Goal: Navigation & Orientation: Understand site structure

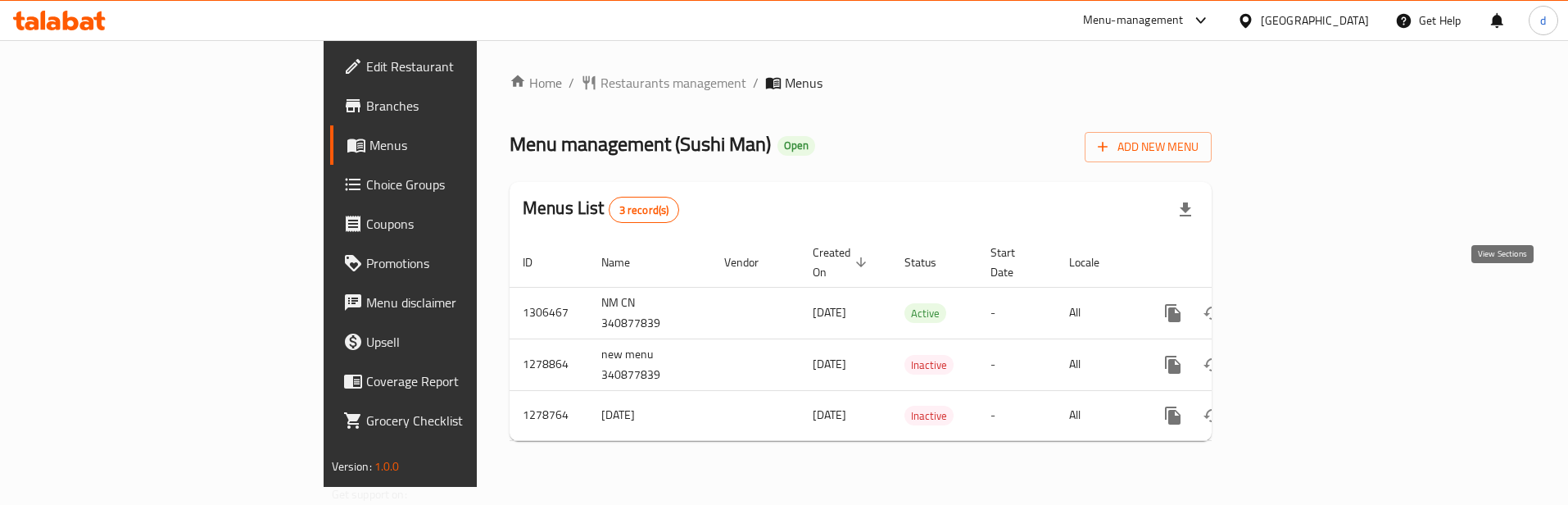
click at [1298, 306] on icon "enhanced table" at bounding box center [1291, 314] width 15 height 15
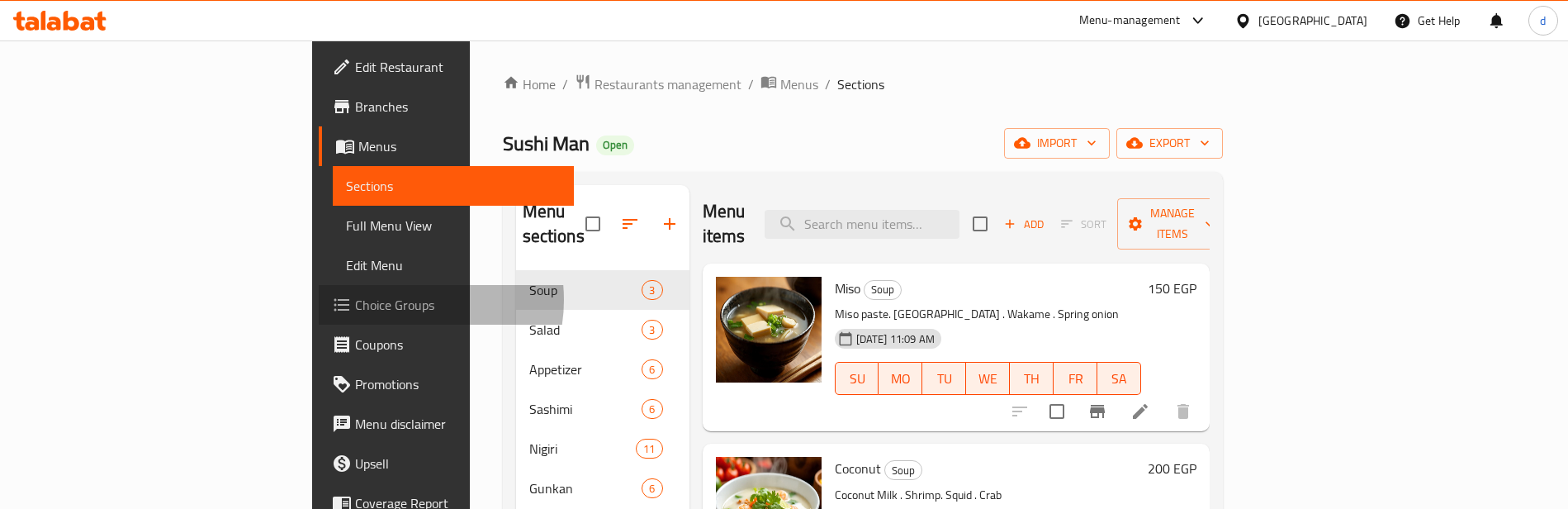
click at [355, 300] on span "Choice Groups" at bounding box center [458, 305] width 206 height 20
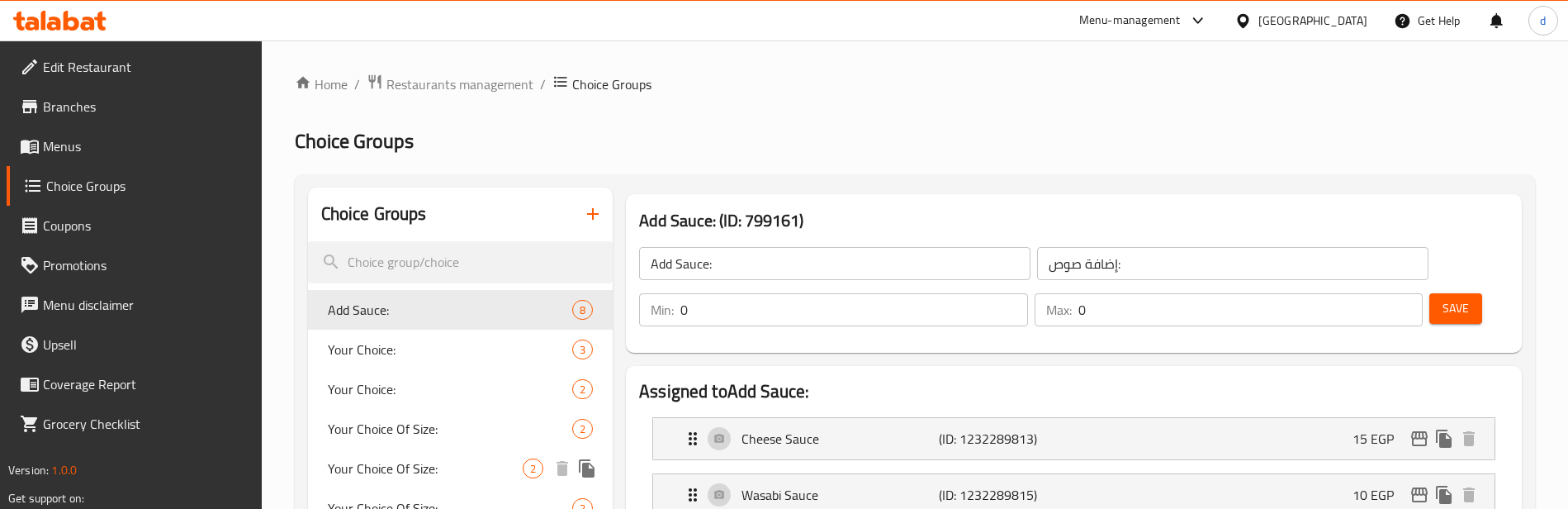
scroll to position [166, 0]
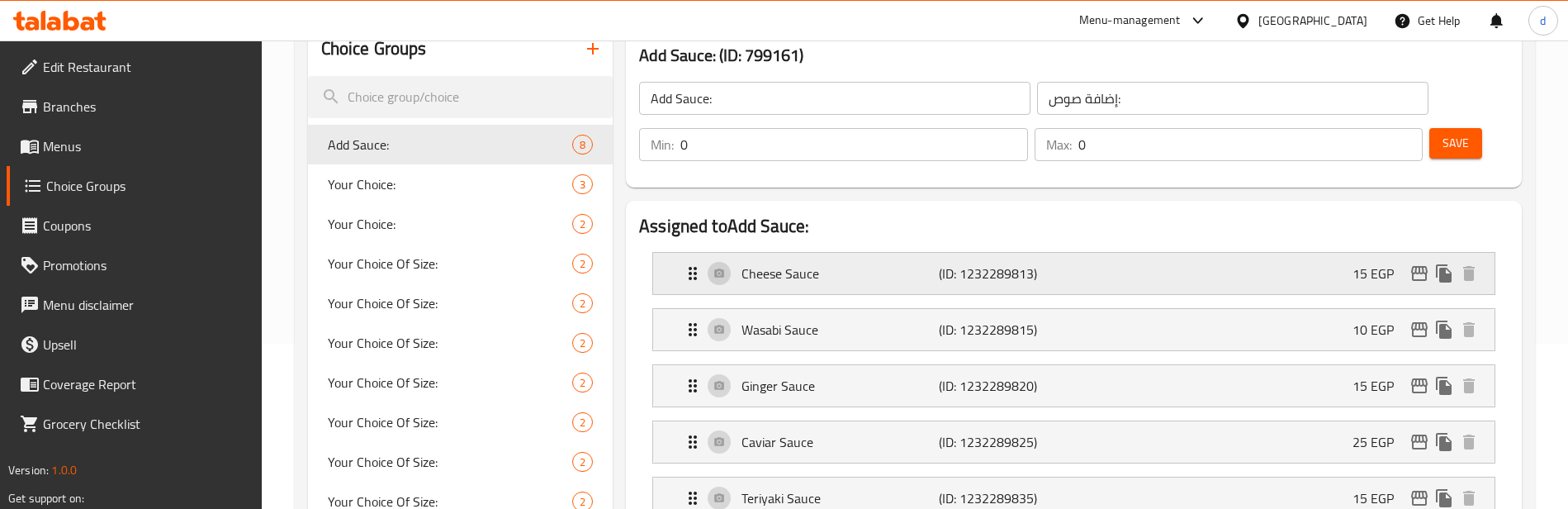
click at [938, 278] on p "(ID: 1232289813)" at bounding box center [1004, 273] width 132 height 20
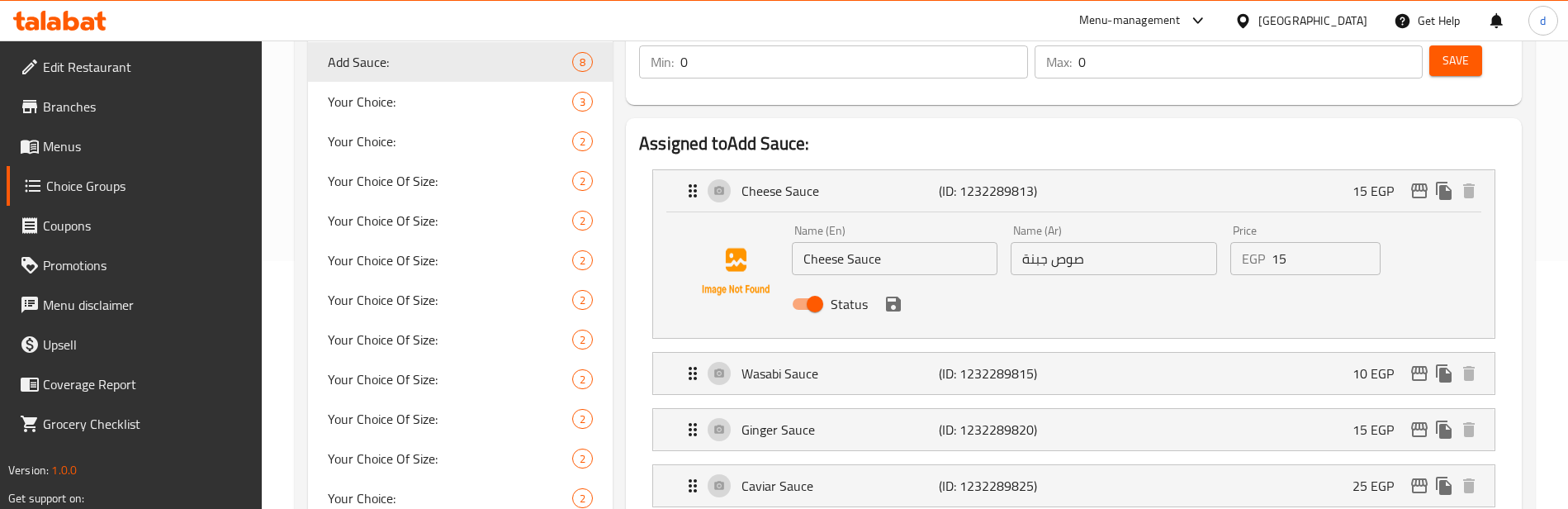
scroll to position [330, 0]
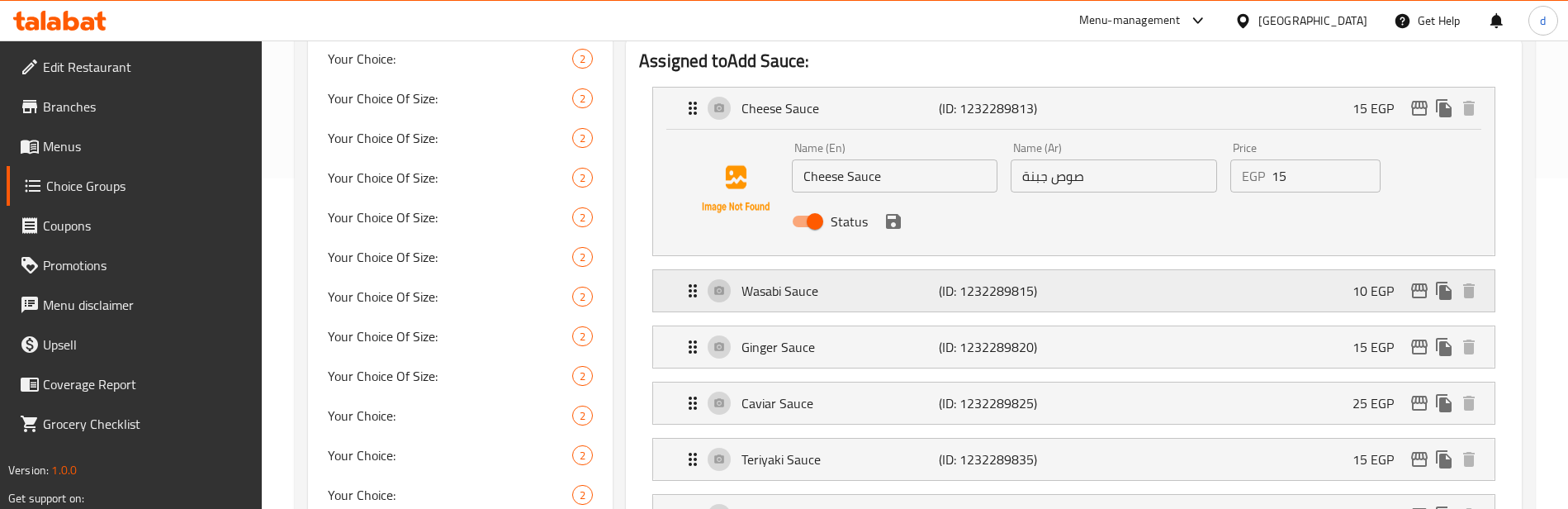
click at [1009, 284] on p "(ID: 1232289815)" at bounding box center [1004, 291] width 132 height 20
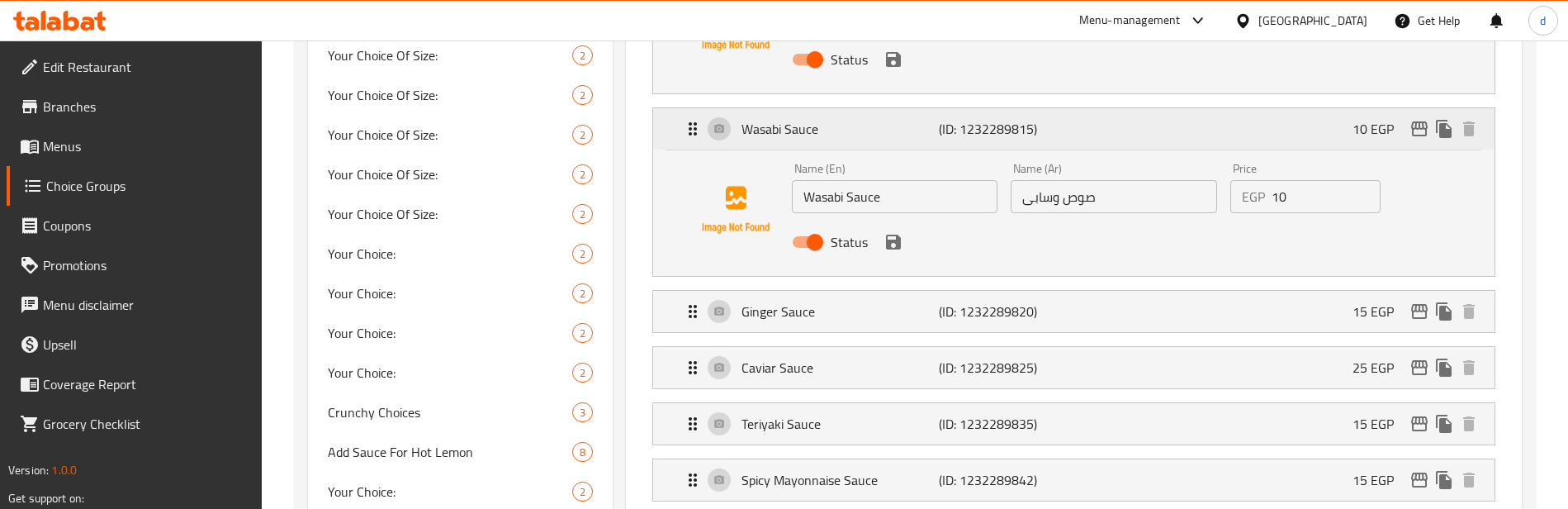
scroll to position [496, 0]
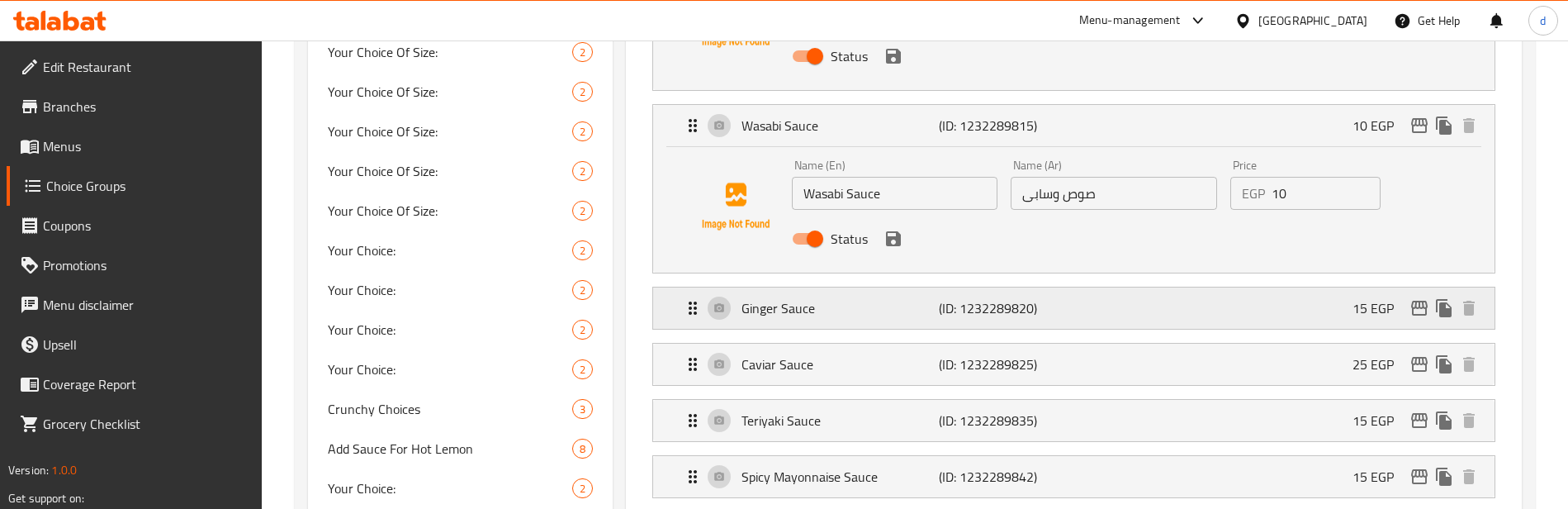
click at [999, 303] on p "(ID: 1232289820)" at bounding box center [1004, 308] width 132 height 20
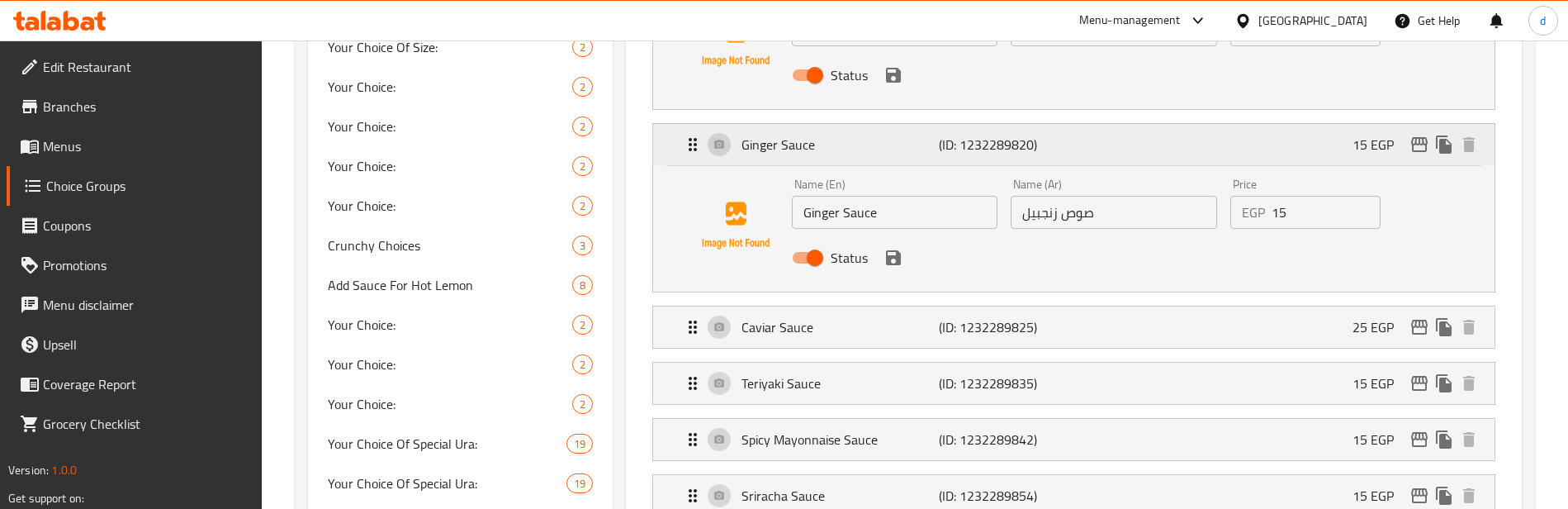
scroll to position [661, 0]
click at [986, 322] on p "(ID: 1232289825)" at bounding box center [1004, 325] width 132 height 20
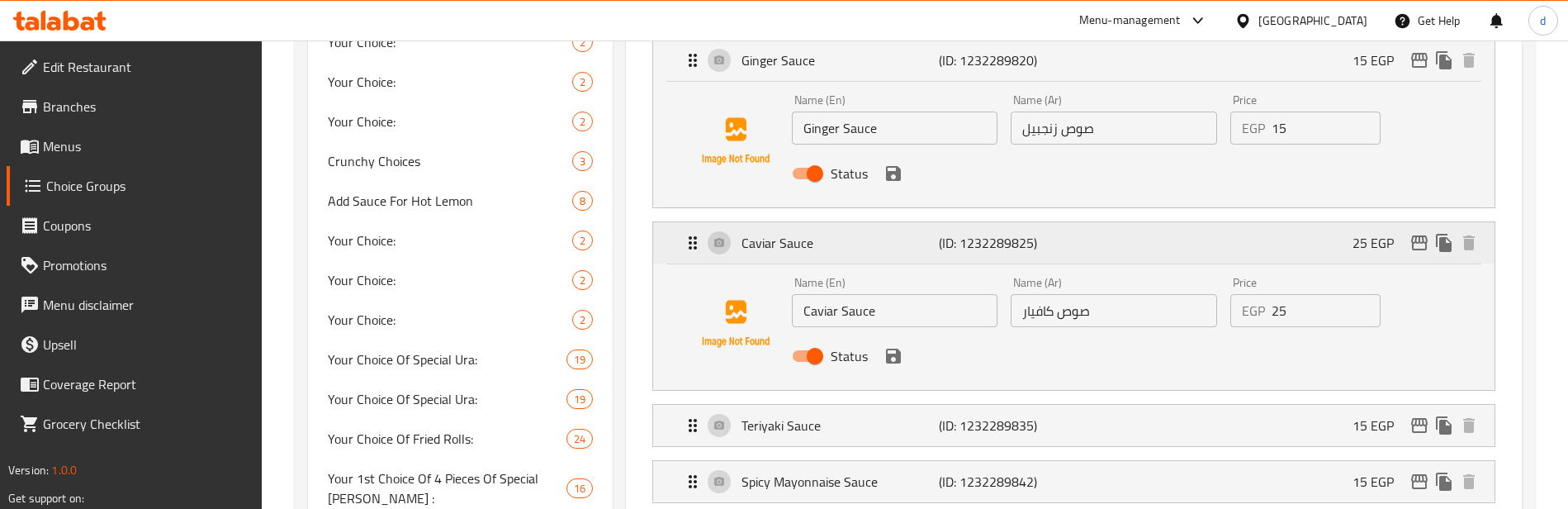
scroll to position [826, 0]
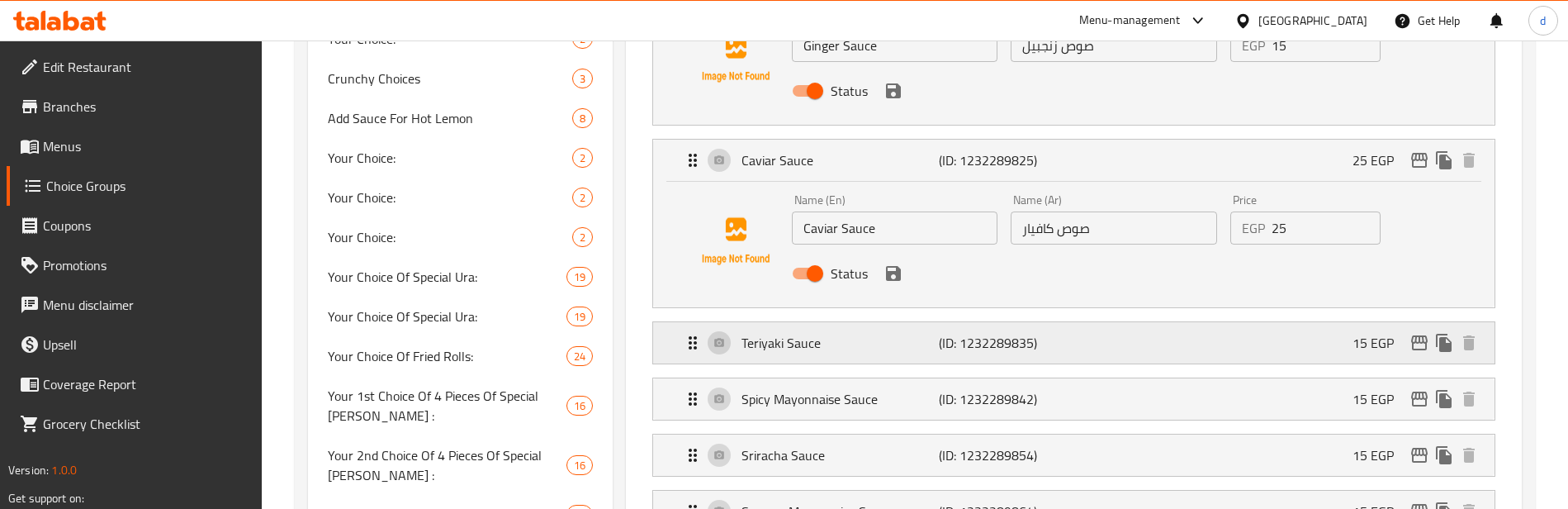
click at [1000, 350] on p "(ID: 1232289835)" at bounding box center [1004, 342] width 132 height 20
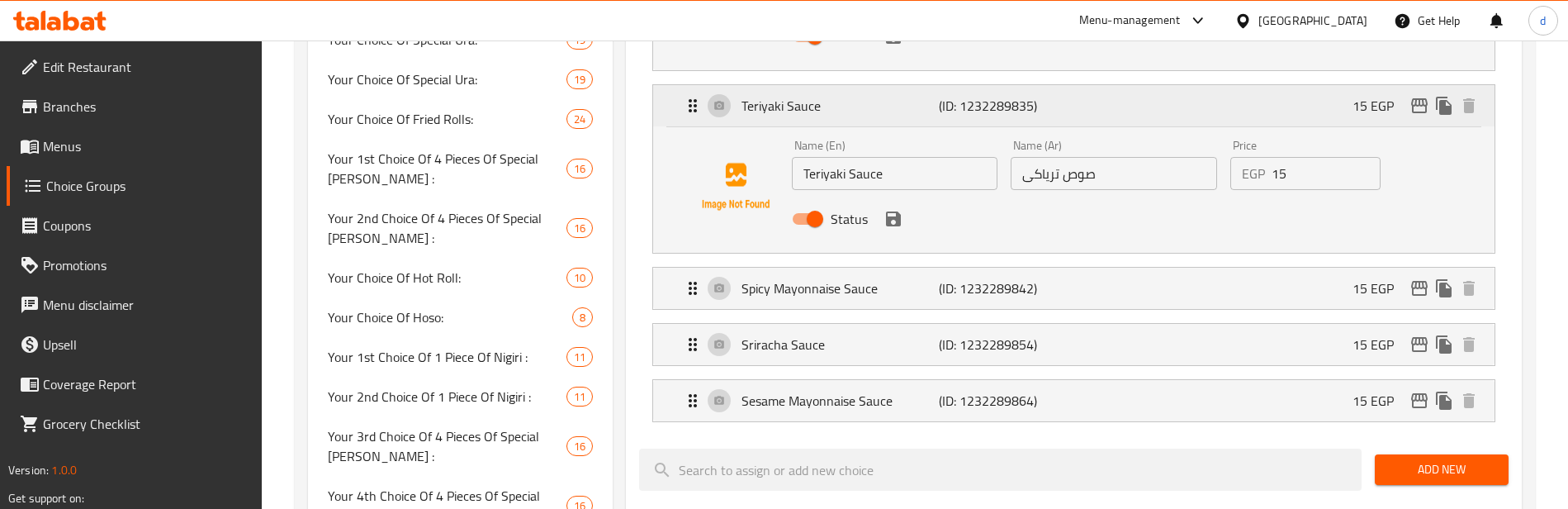
scroll to position [1074, 0]
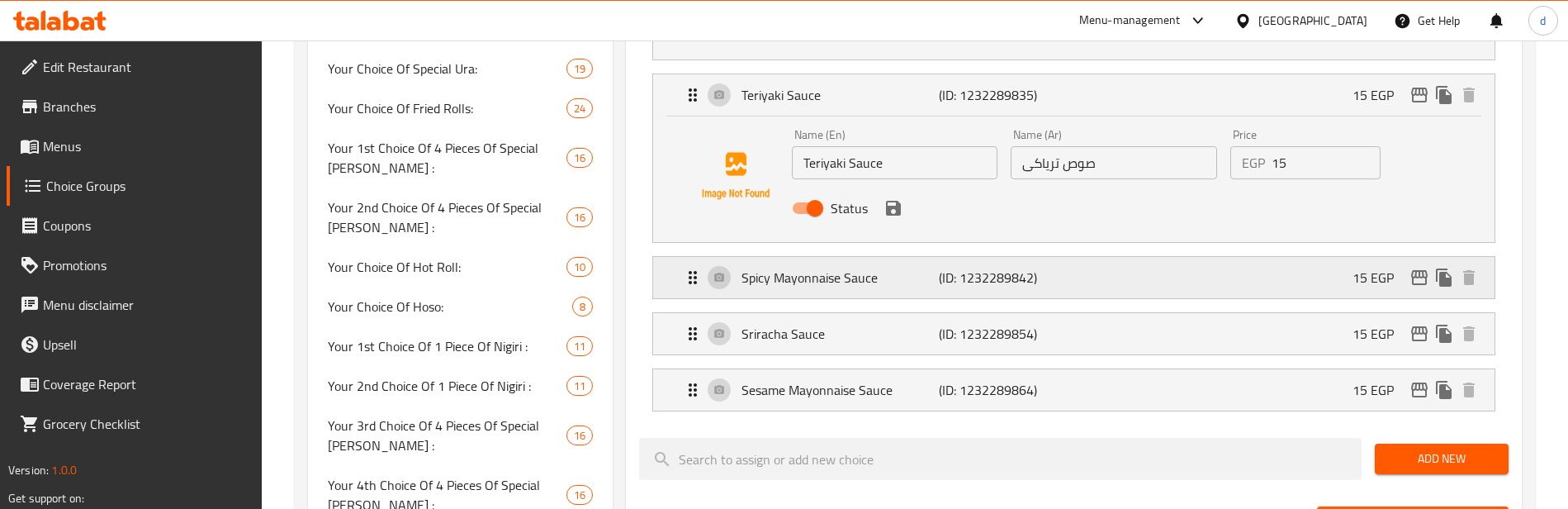
click at [1012, 280] on p "(ID: 1232289842)" at bounding box center [1004, 278] width 132 height 20
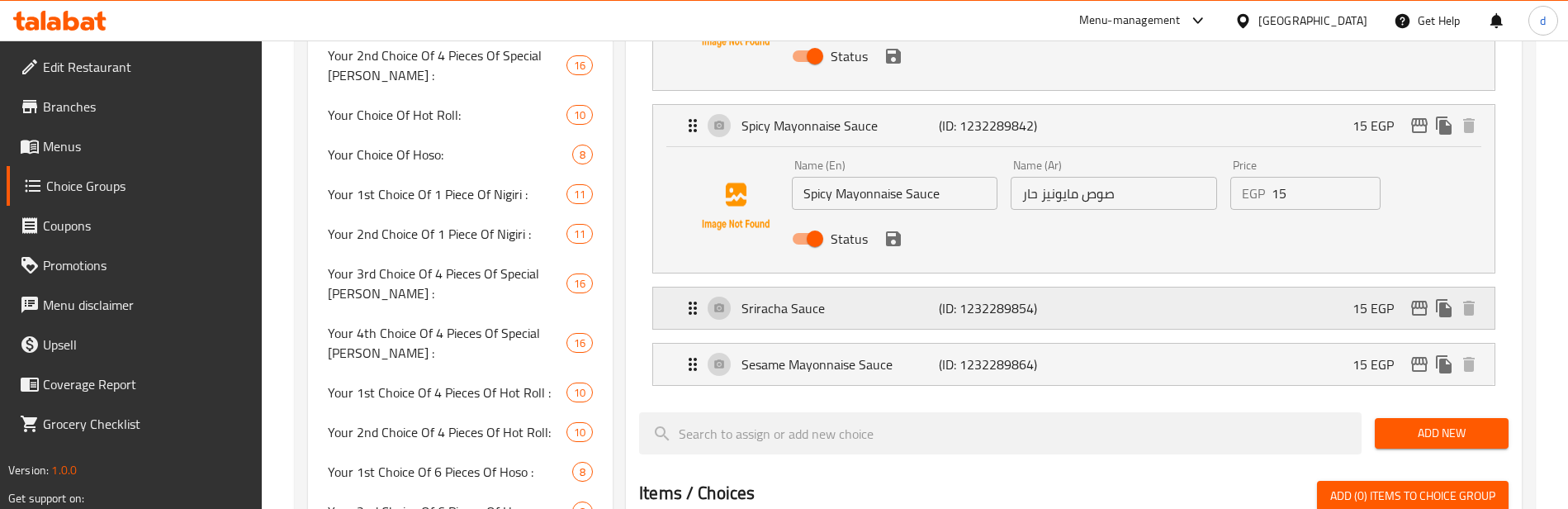
scroll to position [1239, 0]
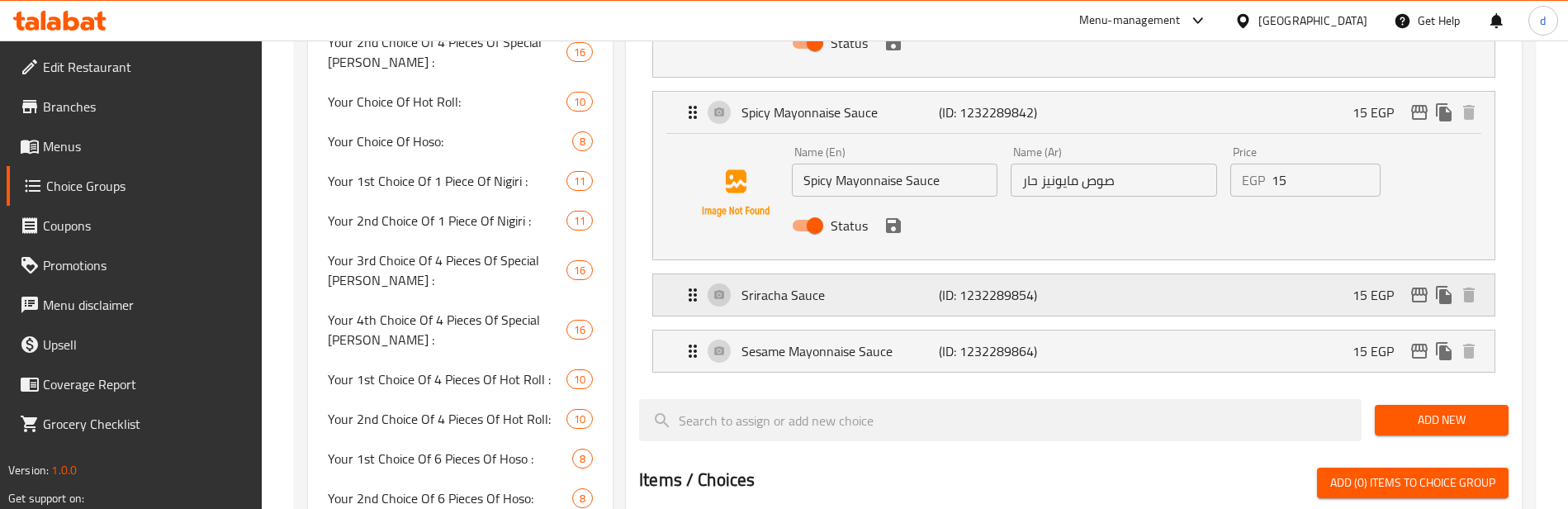
click at [994, 292] on p "(ID: 1232289854)" at bounding box center [1004, 294] width 132 height 20
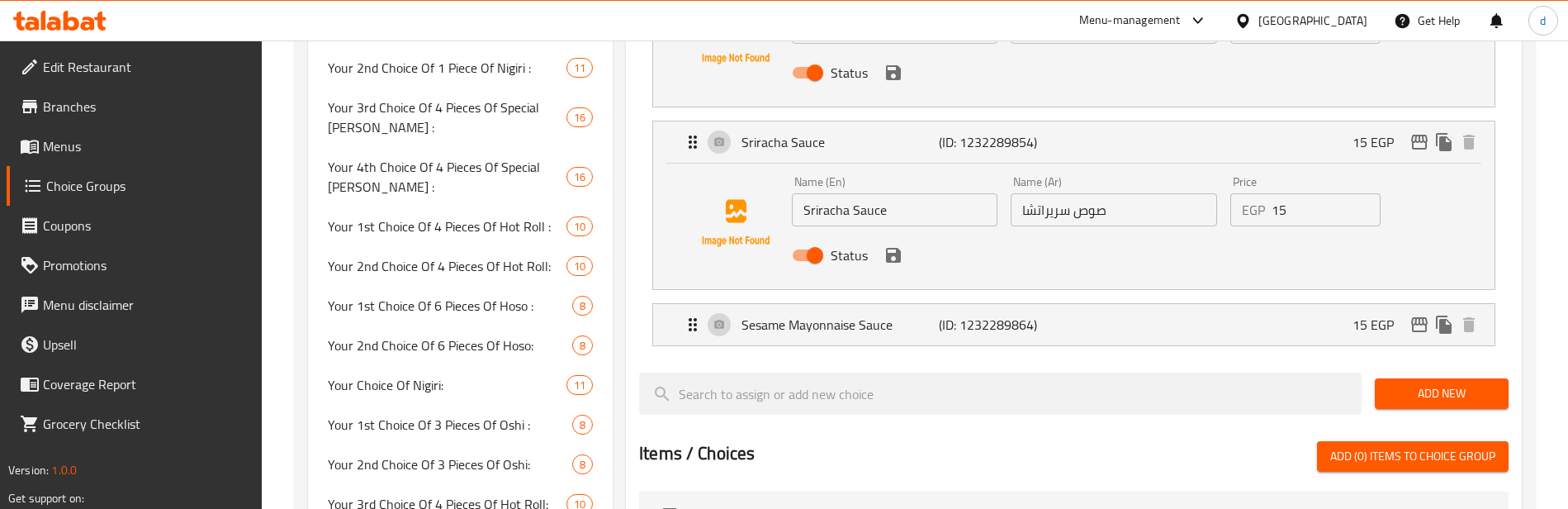
scroll to position [1405, 0]
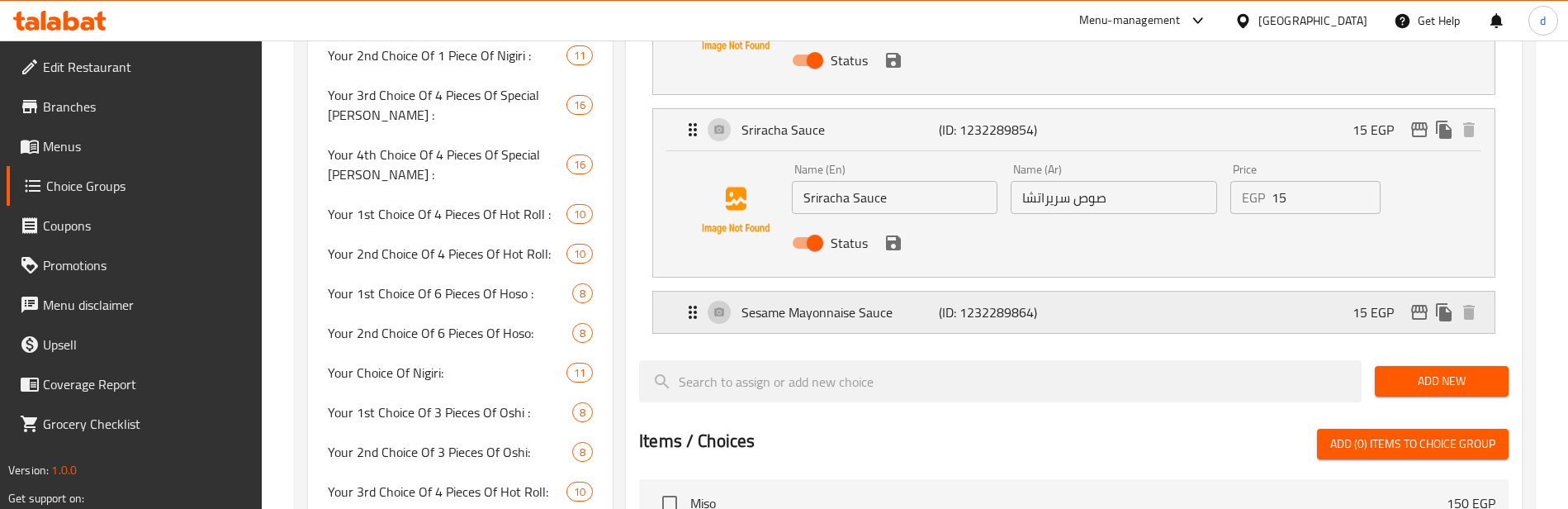
click at [981, 315] on p "(ID: 1232289864)" at bounding box center [1004, 311] width 132 height 20
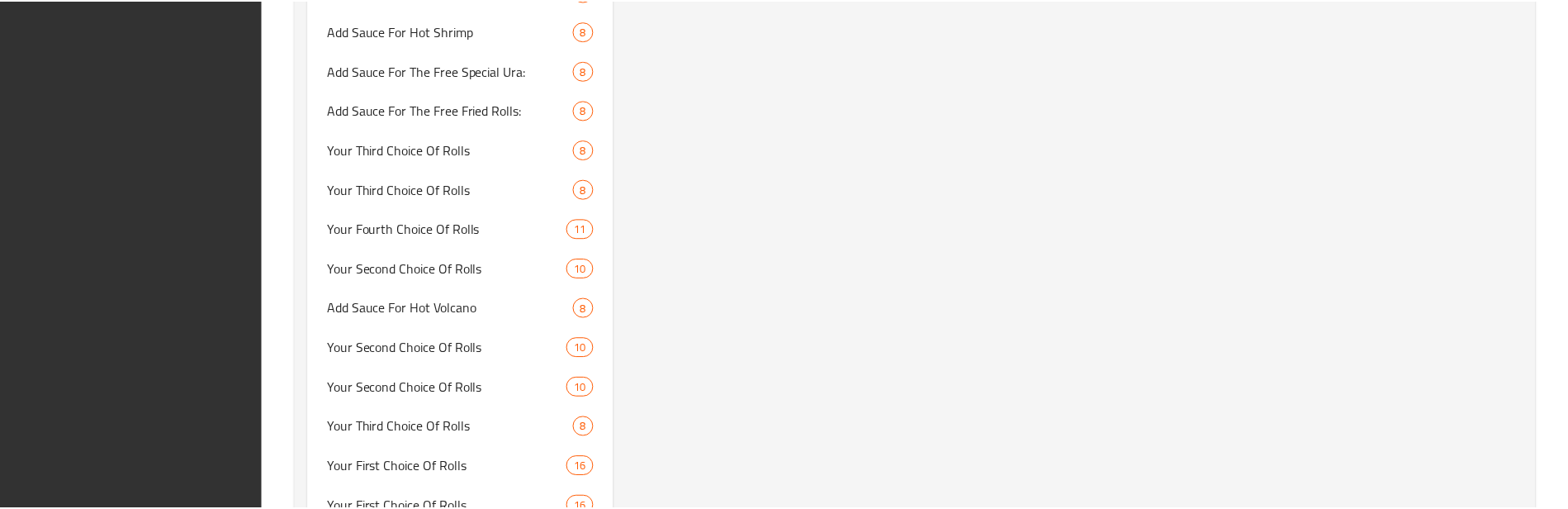
scroll to position [5030, 0]
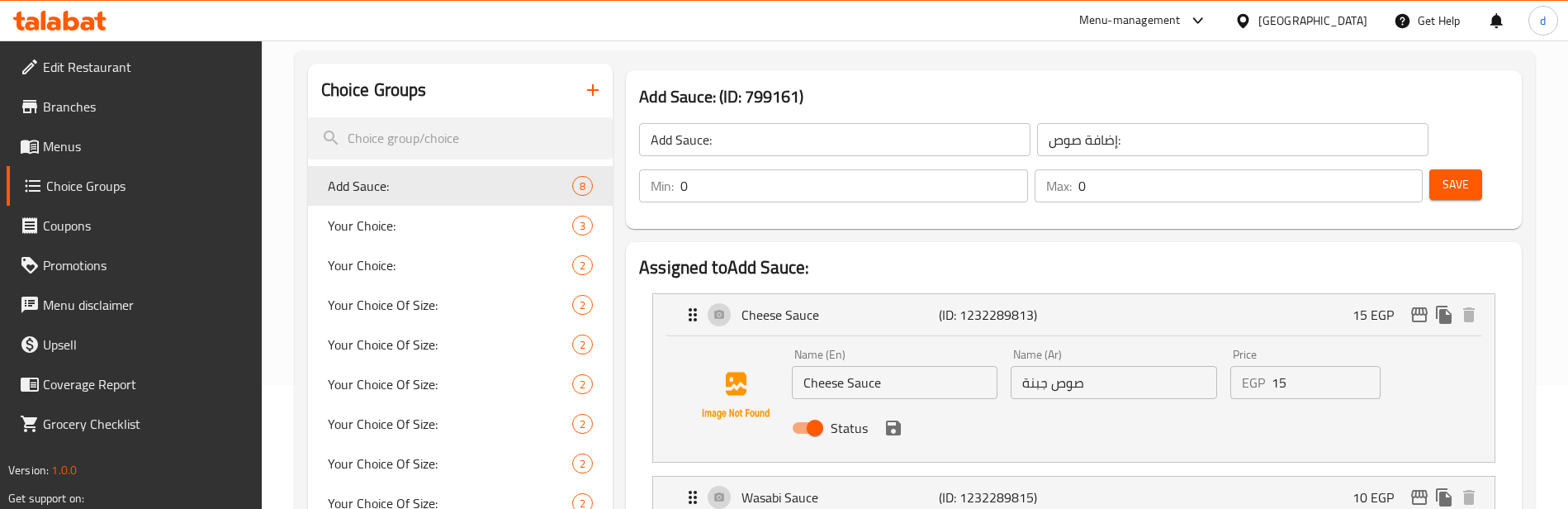
scroll to position [166, 0]
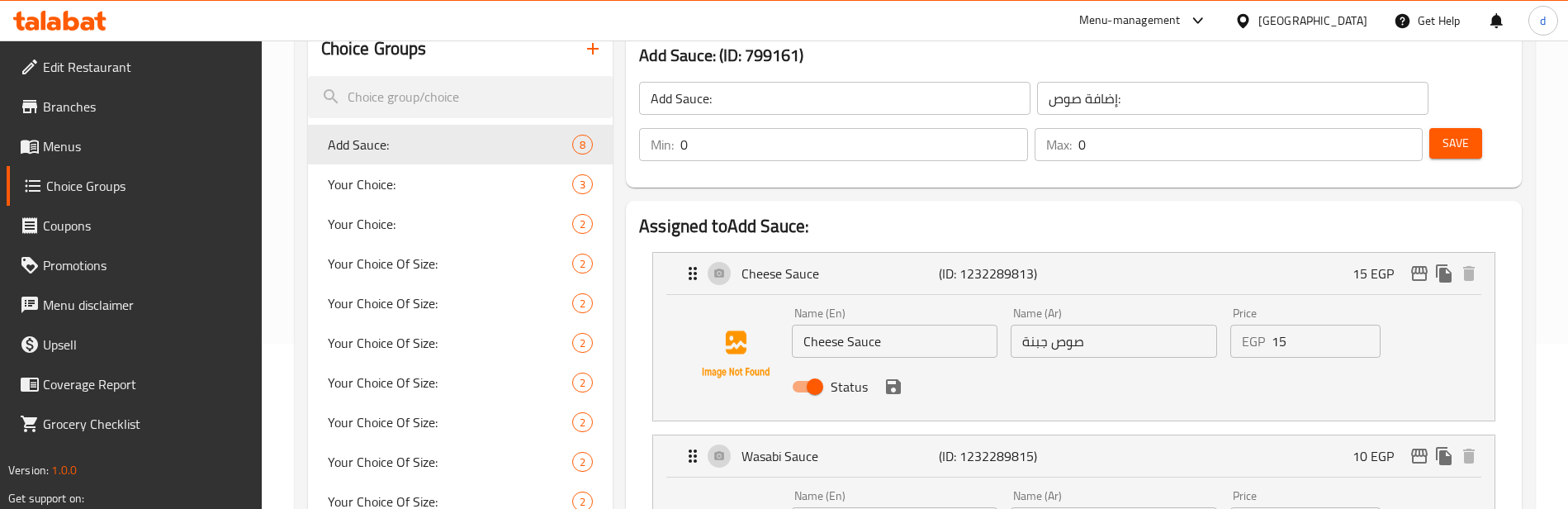
click at [133, 111] on span "Branches" at bounding box center [146, 106] width 206 height 20
